Goal: Task Accomplishment & Management: Manage account settings

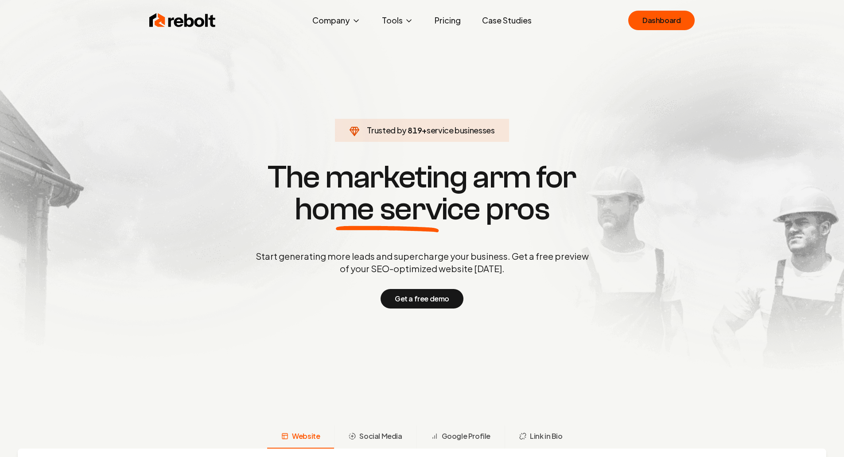
click at [326, 110] on section "Trusted by 819 + service businesses The marketing arm for home service pros Sta…" at bounding box center [421, 233] width 439 height 411
click at [326, 110] on section "Trusted by 888 + service businesses The marketing arm for home service pros Sta…" at bounding box center [421, 233] width 439 height 411
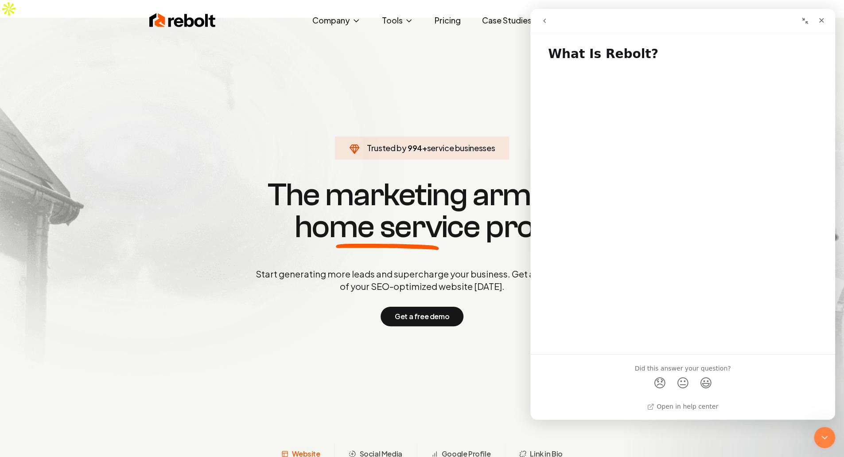
drag, startPoint x: 326, startPoint y: 110, endPoint x: 299, endPoint y: 112, distance: 27.6
click at [829, 21] on div "Close" at bounding box center [821, 20] width 16 height 16
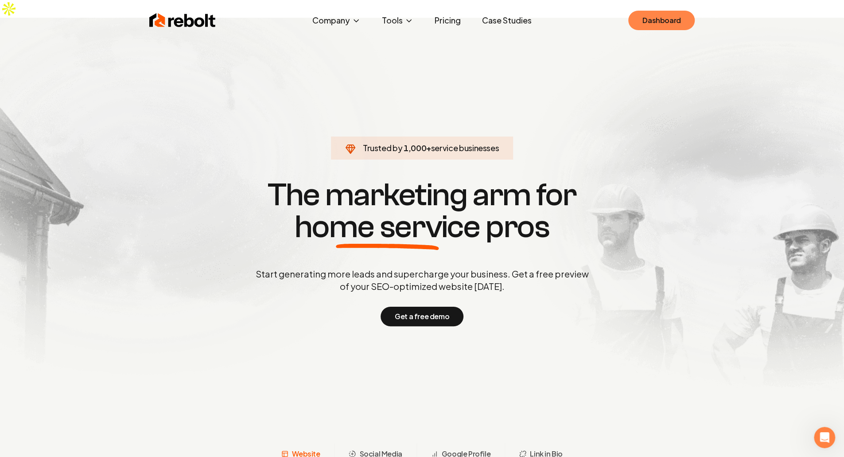
click at [656, 15] on link "Dashboard" at bounding box center [661, 20] width 66 height 19
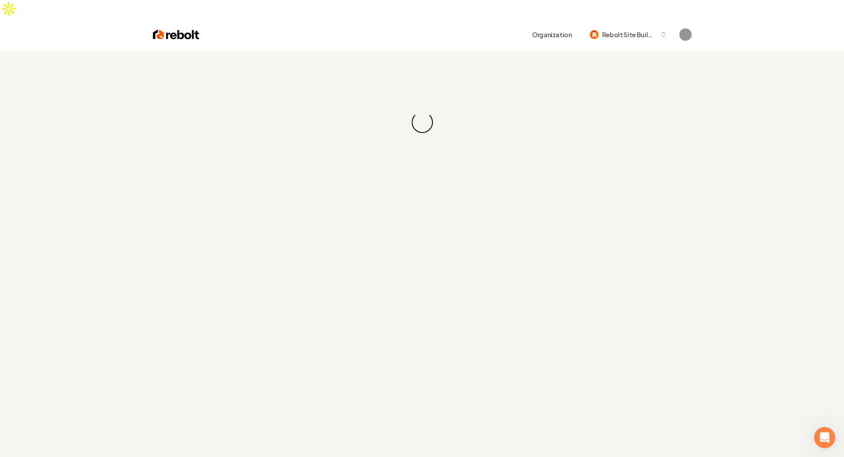
click at [648, 27] on div "Organization Rebolt Site Builder" at bounding box center [422, 35] width 567 height 34
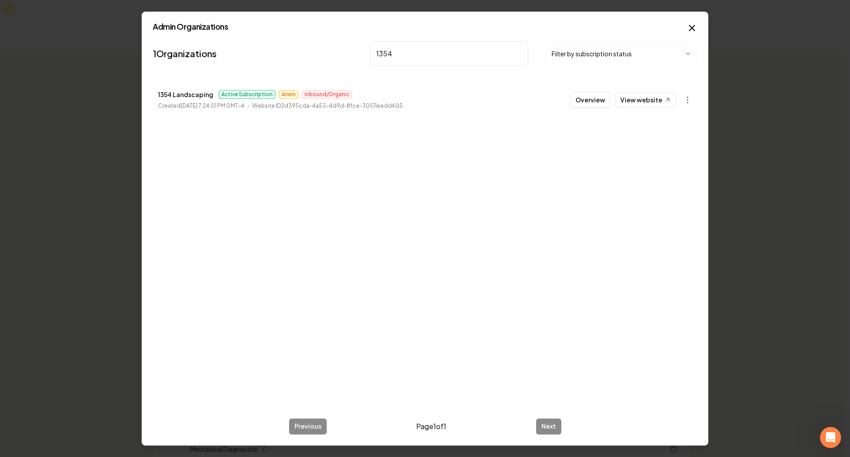
type input "1354"
click at [190, 92] on p "1354 Landscaping" at bounding box center [185, 94] width 55 height 11
click at [594, 101] on button "Overview" at bounding box center [590, 100] width 39 height 16
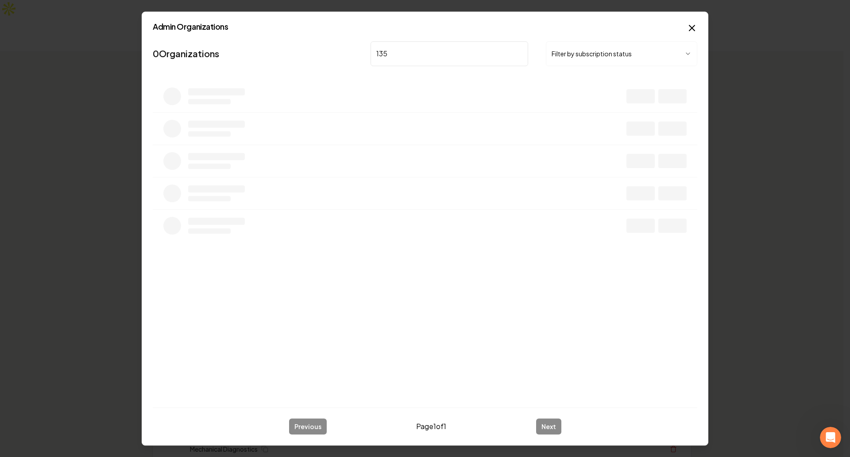
type input "1354"
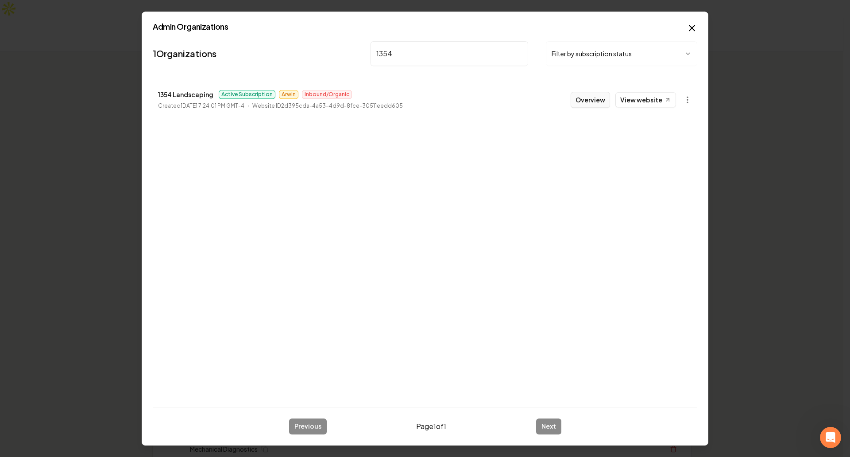
click at [589, 99] on button "Overview" at bounding box center [590, 100] width 39 height 16
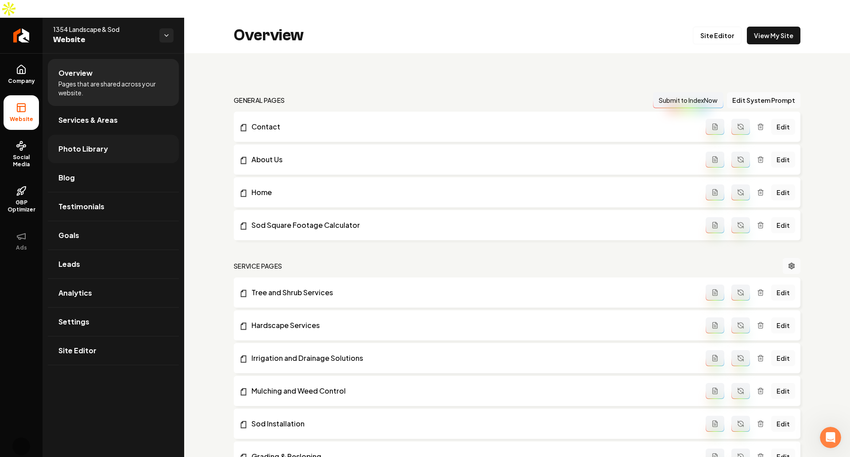
click at [134, 135] on link "Photo Library" at bounding box center [113, 149] width 131 height 28
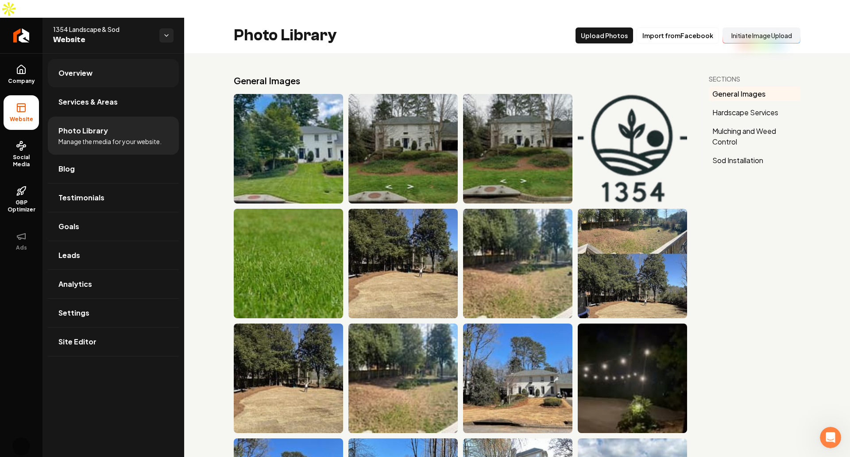
click at [97, 61] on link "Overview" at bounding box center [113, 73] width 131 height 28
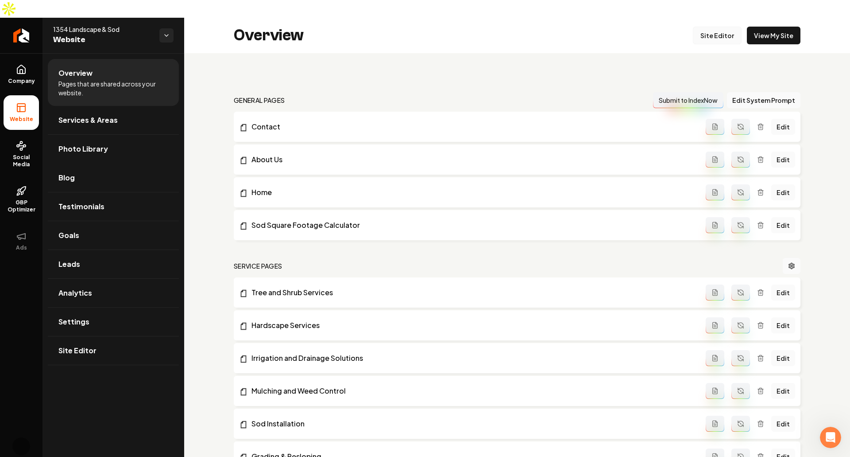
click at [710, 27] on link "Site Editor" at bounding box center [717, 36] width 49 height 18
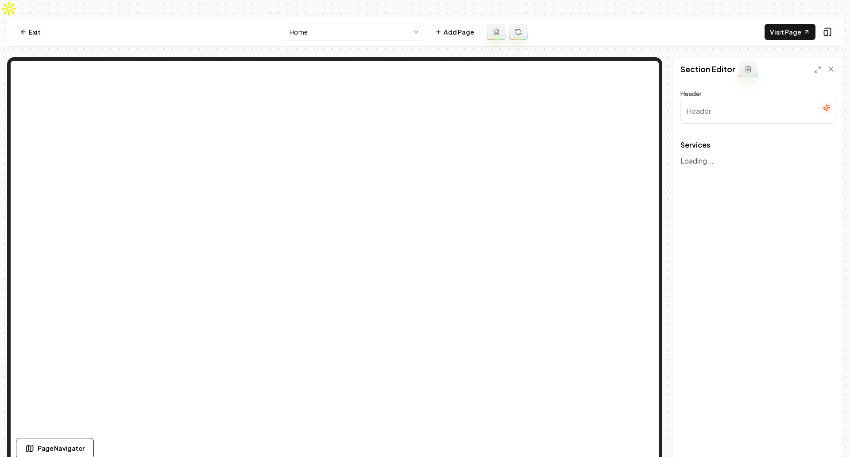
type input "Atlanta Landscaping Services"
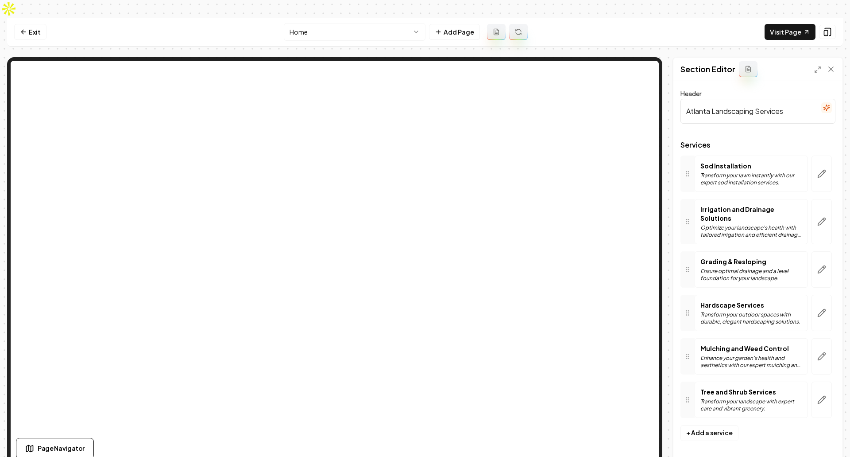
click at [364, 17] on html "Computer Required This feature is only available on a computer. Please switch t…" at bounding box center [425, 228] width 850 height 457
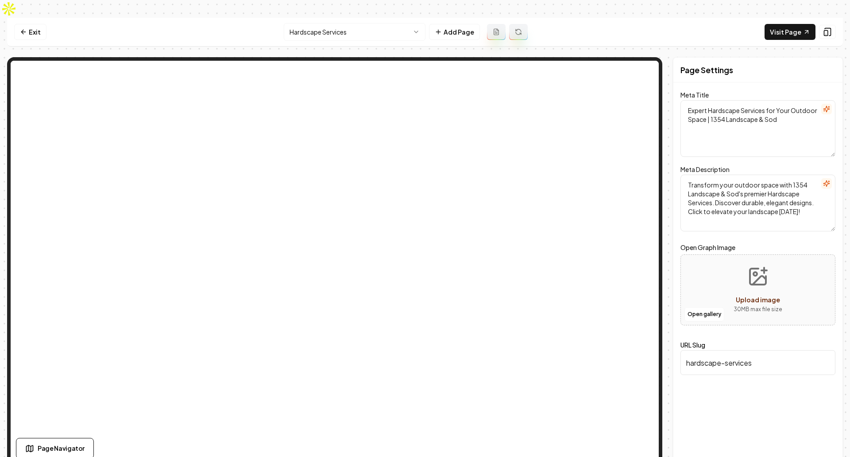
type textarea "Landscaping, Sod and Irrigation Services for [GEOGRAPHIC_DATA] | 1354 Landscape…"
type textarea "Family-owned Atlanta landscapers specializing in sod installation ([GEOGRAPHIC_…"
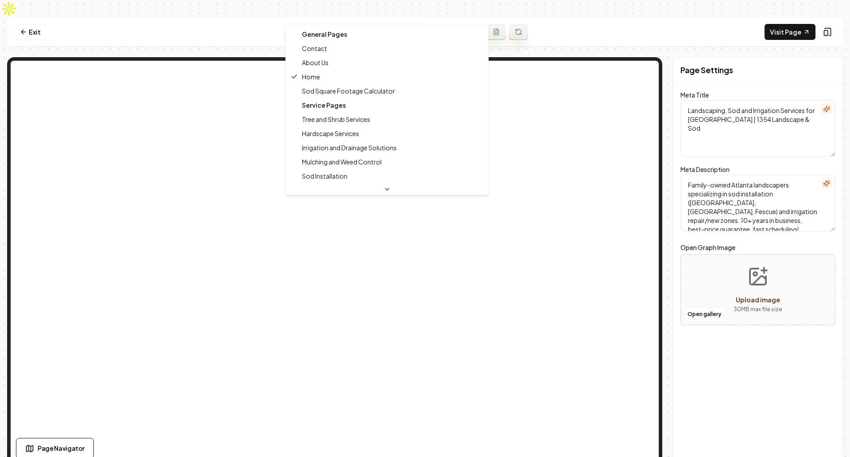
click at [336, 10] on html "Computer Required This feature is only available on a computer. Please switch t…" at bounding box center [425, 228] width 850 height 457
type textarea "Expert Hardscape Services for Your Outdoor Space | 1354 Landscape & Sod"
type textarea "Transform your outdoor space with 1354 Landscape & Sod's premier Hardscape Serv…"
